Goal: Task Accomplishment & Management: Manage account settings

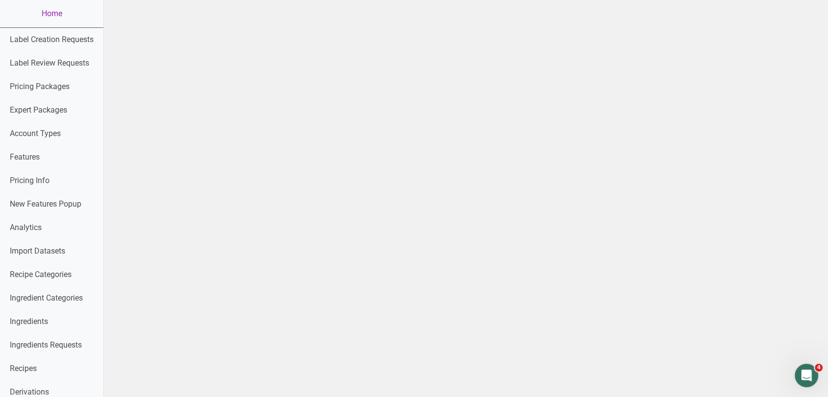
scroll to position [468, 0]
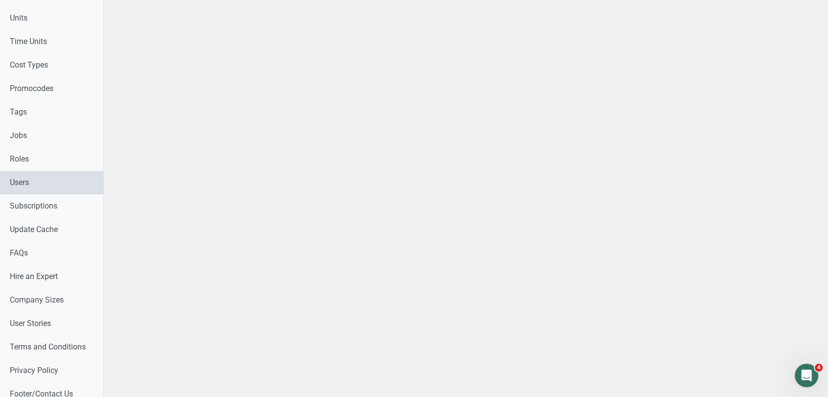
click at [24, 175] on link "Users" at bounding box center [51, 183] width 103 height 24
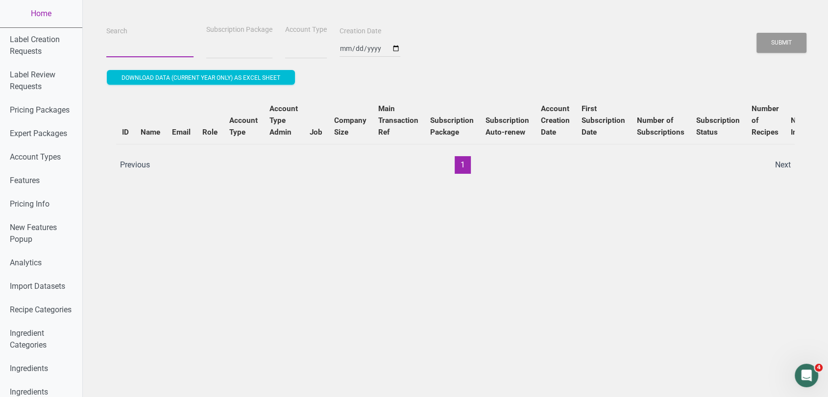
select select
click at [174, 40] on input "Search" at bounding box center [149, 49] width 87 height 18
paste input "encoregym@sbcglobal.net"
type input "encoregym@sbcglobal.net"
select select
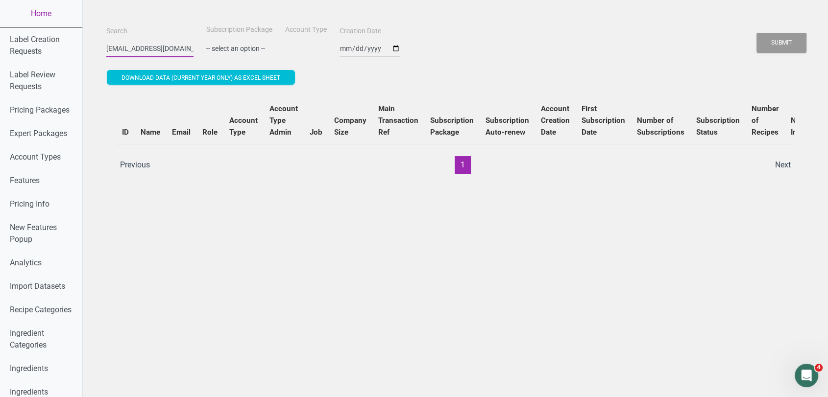
scroll to position [0, 5]
type input "encoregym@sbcglobal.net"
click at [756, 33] on button "Submit" at bounding box center [781, 43] width 50 height 20
